Goal: Entertainment & Leisure: Consume media (video, audio)

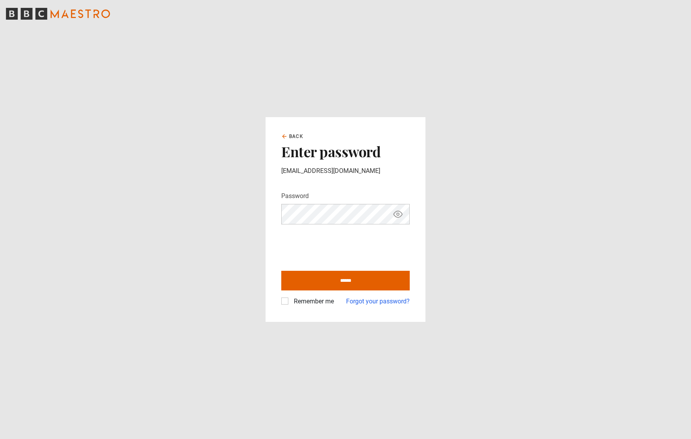
click at [291, 304] on label "Remember me" at bounding box center [312, 301] width 43 height 9
click at [335, 280] on input "******" at bounding box center [345, 281] width 128 height 20
type input "**********"
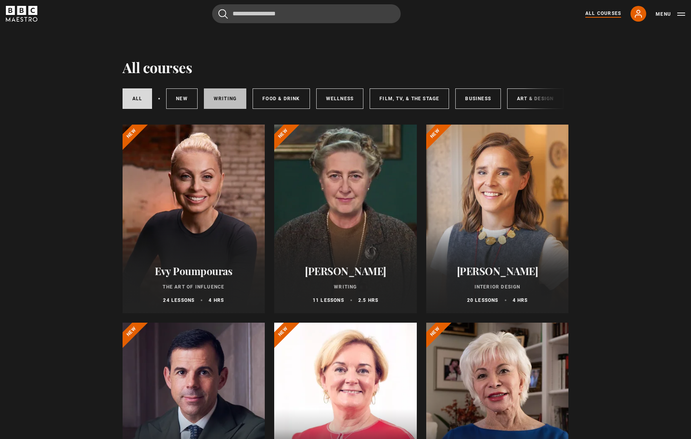
click at [222, 103] on link "Writing" at bounding box center [225, 98] width 42 height 20
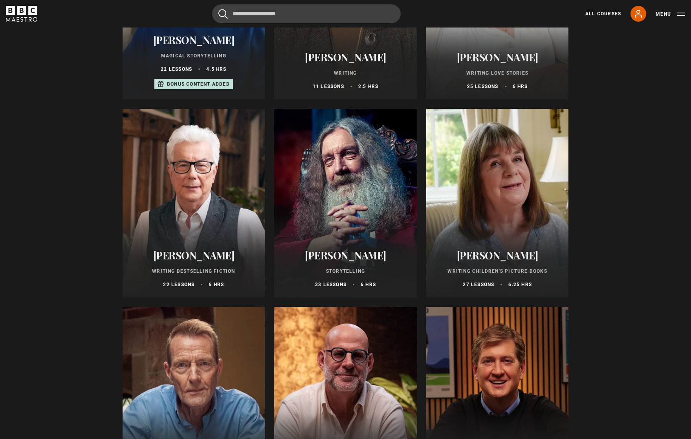
scroll to position [175, 0]
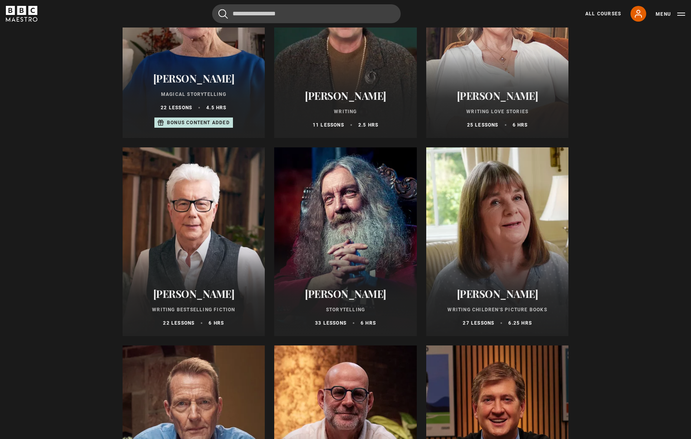
click at [500, 230] on div at bounding box center [497, 241] width 143 height 189
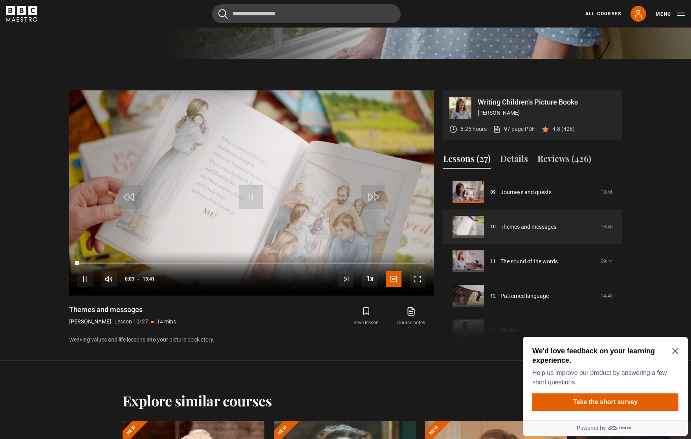
click at [672, 352] on icon "Close Maze Prompt" at bounding box center [675, 351] width 6 height 6
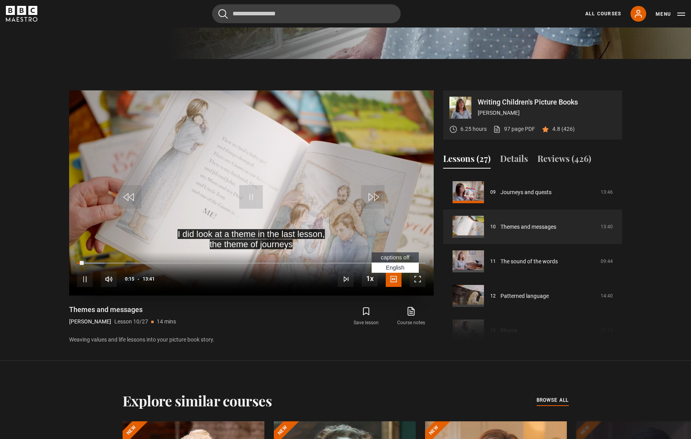
click at [393, 281] on span "Video Player" at bounding box center [394, 279] width 16 height 16
click at [390, 259] on span "captions off" at bounding box center [395, 257] width 29 height 6
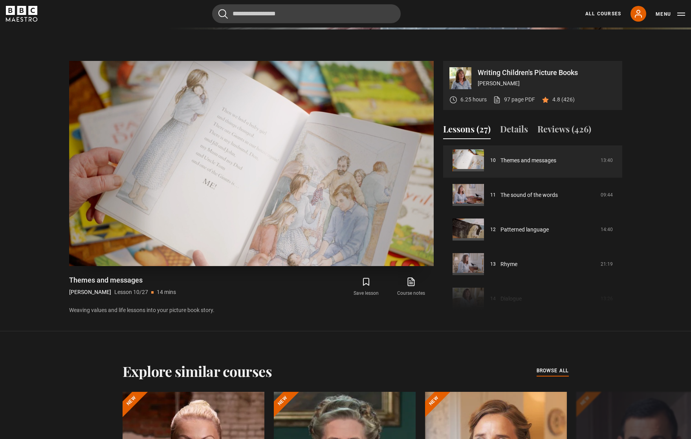
scroll to position [412, 0]
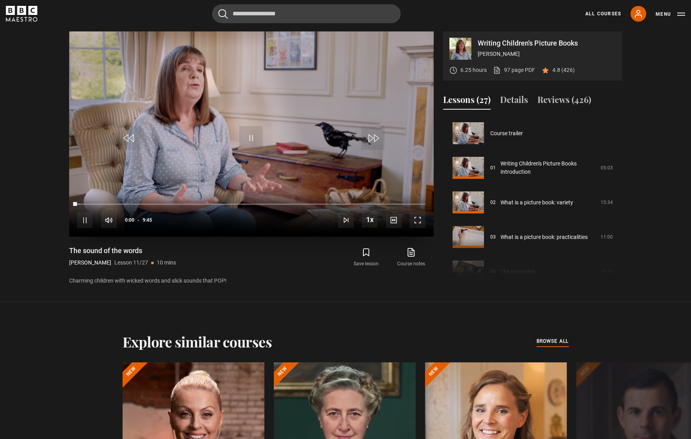
scroll to position [346, 0]
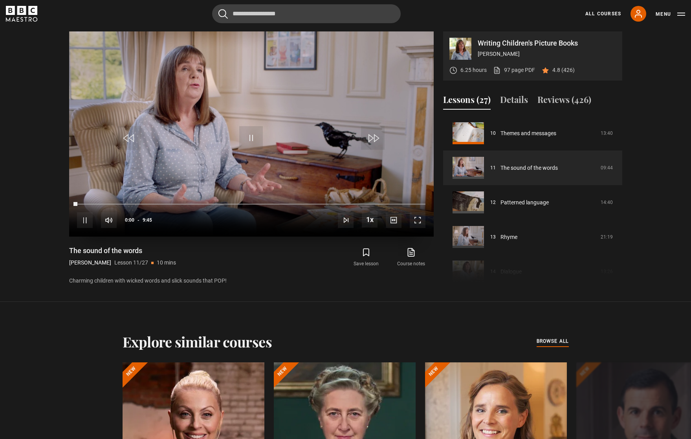
click at [251, 138] on span "Video Player" at bounding box center [251, 138] width 24 height 24
